Goal: Task Accomplishment & Management: Manage account settings

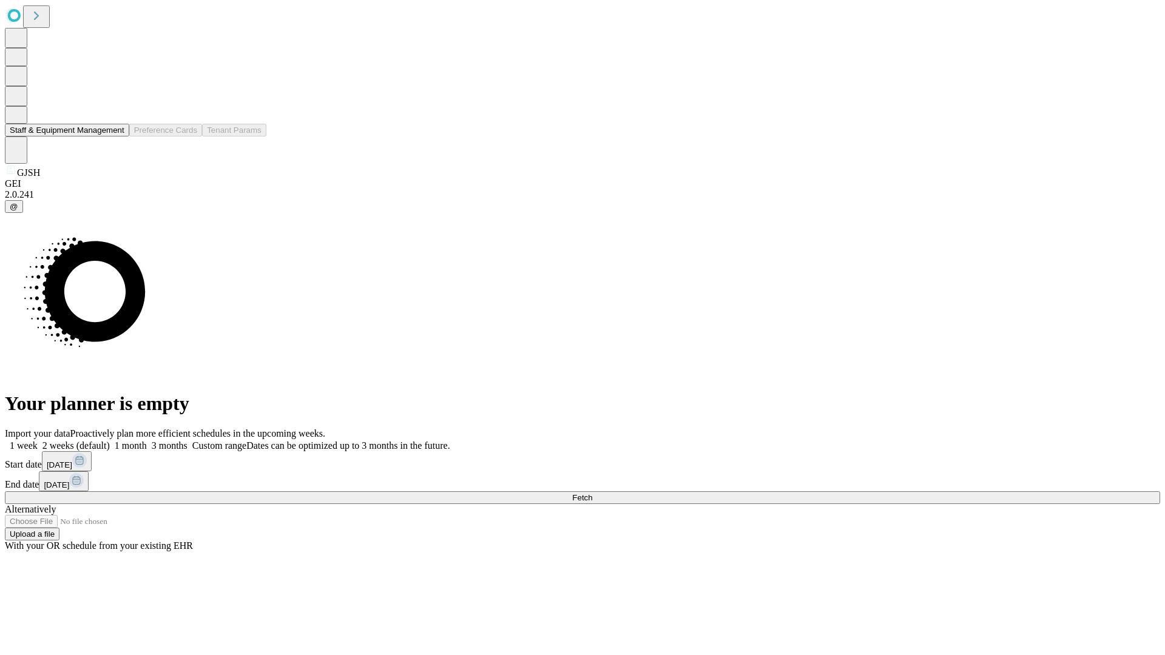
click at [116, 137] on button "Staff & Equipment Management" at bounding box center [67, 130] width 124 height 13
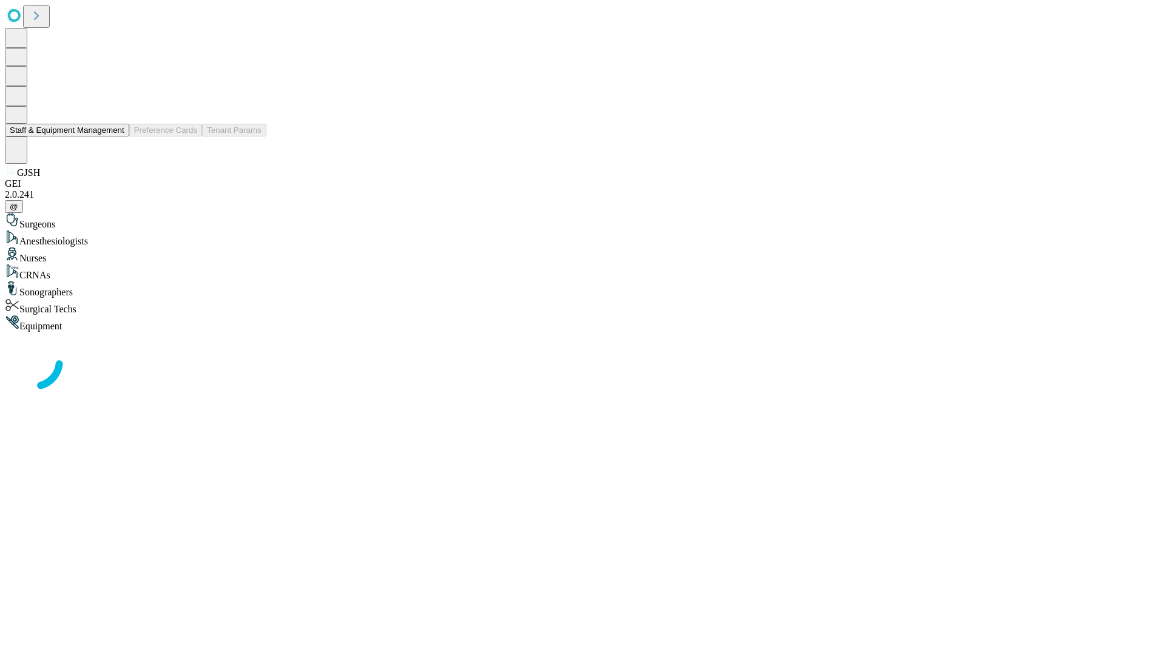
click at [116, 137] on button "Staff & Equipment Management" at bounding box center [67, 130] width 124 height 13
